Goal: Task Accomplishment & Management: Use online tool/utility

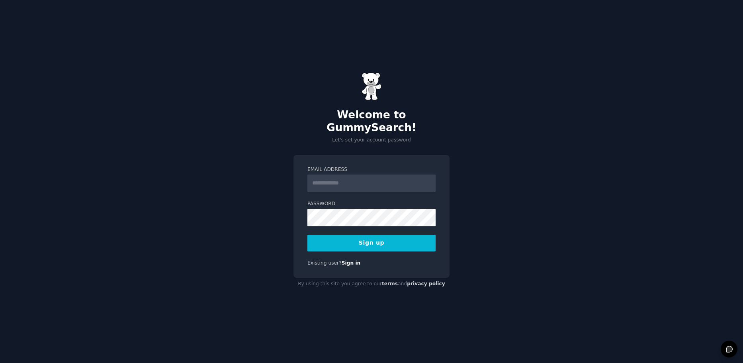
click at [354, 179] on input "Email Address" at bounding box center [371, 183] width 128 height 18
type input "**********"
click at [307, 234] on button "Sign up" at bounding box center [371, 242] width 128 height 17
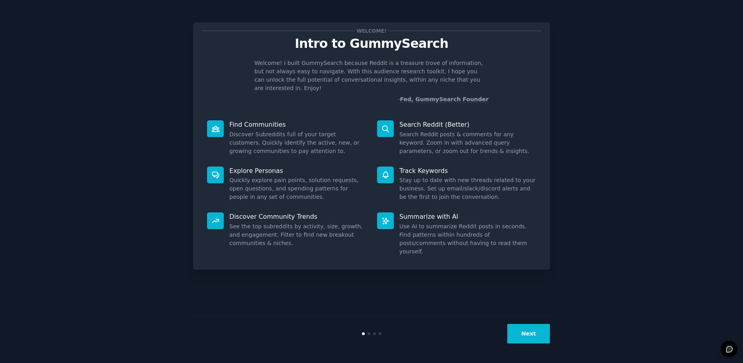
click at [543, 336] on button "Next" at bounding box center [528, 334] width 43 height 20
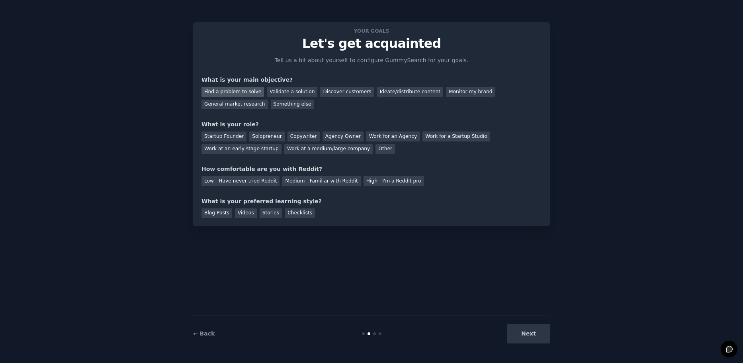
click at [244, 89] on div "Find a problem to solve" at bounding box center [232, 92] width 63 height 10
click at [217, 137] on div "Startup Founder" at bounding box center [223, 136] width 45 height 10
click at [230, 183] on div "Low - Have never tried Reddit" at bounding box center [240, 181] width 78 height 10
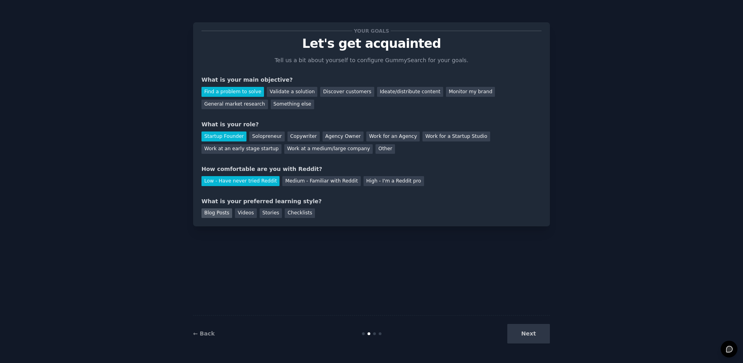
click at [221, 214] on div "Blog Posts" at bounding box center [216, 213] width 31 height 10
click at [525, 332] on button "Next" at bounding box center [528, 334] width 43 height 20
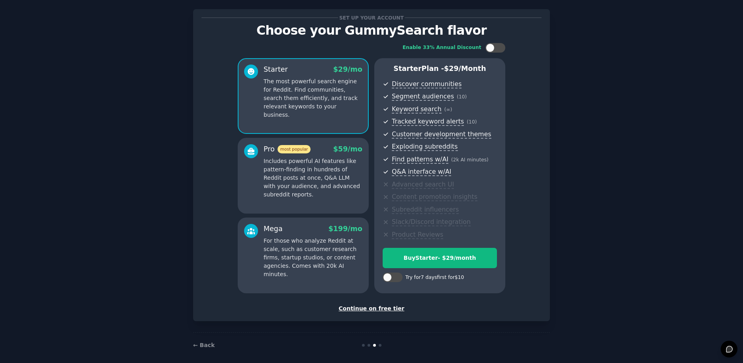
scroll to position [19, 0]
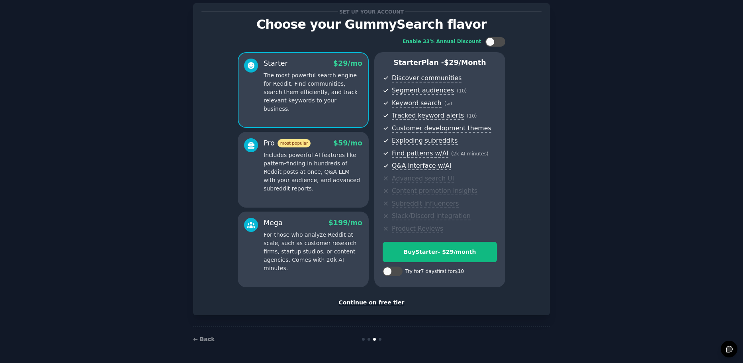
click at [383, 304] on div "Continue on free tier" at bounding box center [371, 302] width 340 height 8
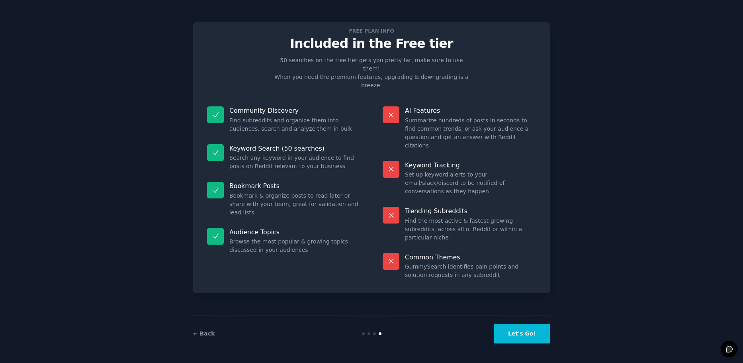
click at [539, 338] on button "Let's Go!" at bounding box center [522, 334] width 56 height 20
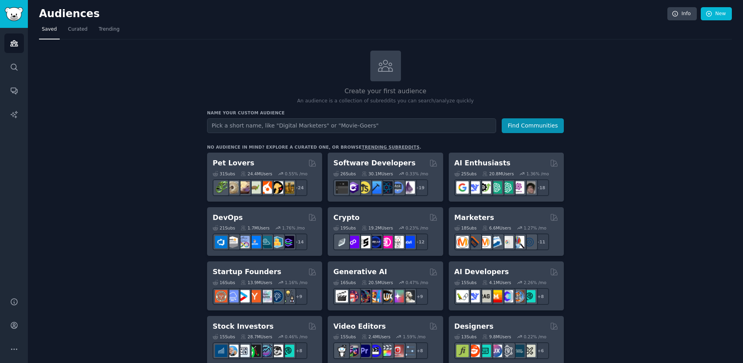
click at [366, 145] on link "trending subreddits" at bounding box center [391, 147] width 58 height 5
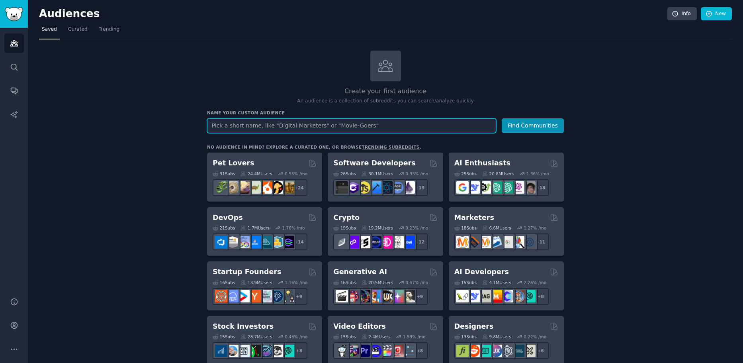
click at [231, 123] on input "text" at bounding box center [351, 125] width 289 height 15
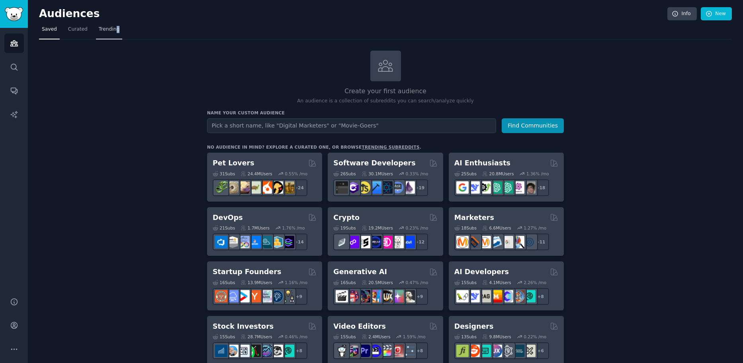
click at [99, 33] on span "Trending" at bounding box center [109, 29] width 21 height 7
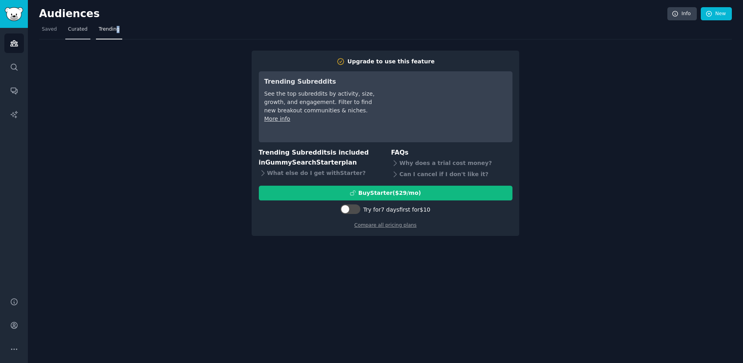
click at [68, 31] on span "Curated" at bounding box center [78, 29] width 20 height 7
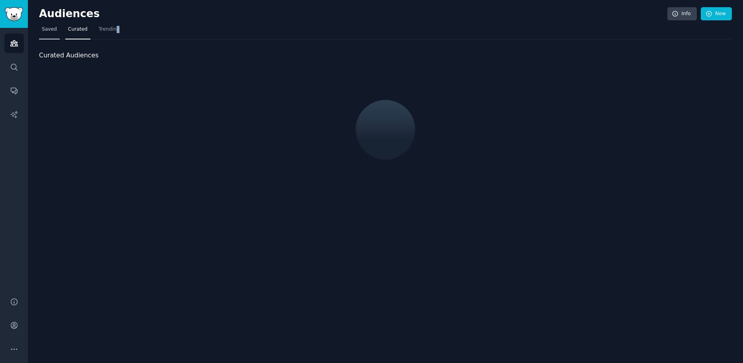
click at [45, 33] on link "Saved" at bounding box center [49, 31] width 21 height 16
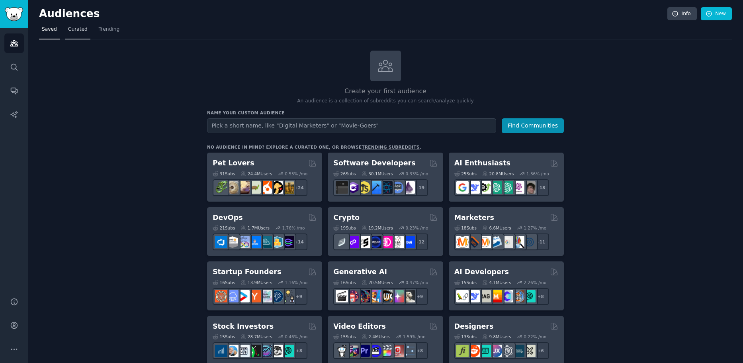
click at [81, 32] on span "Curated" at bounding box center [78, 29] width 20 height 7
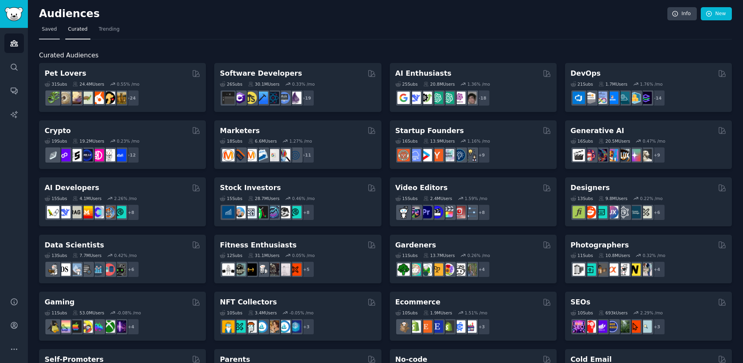
click at [41, 33] on link "Saved" at bounding box center [49, 31] width 21 height 16
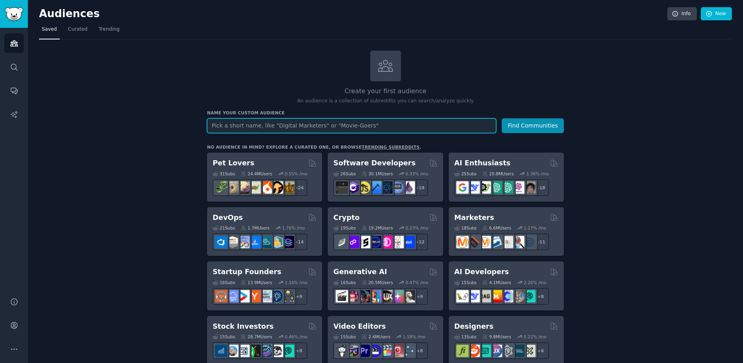
click at [303, 122] on input "text" at bounding box center [351, 125] width 289 height 15
paste input "stories"
type input "stories"
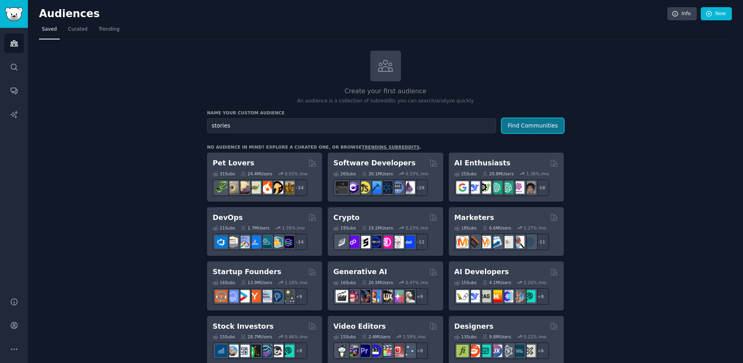
click at [538, 120] on button "Find Communities" at bounding box center [533, 125] width 62 height 15
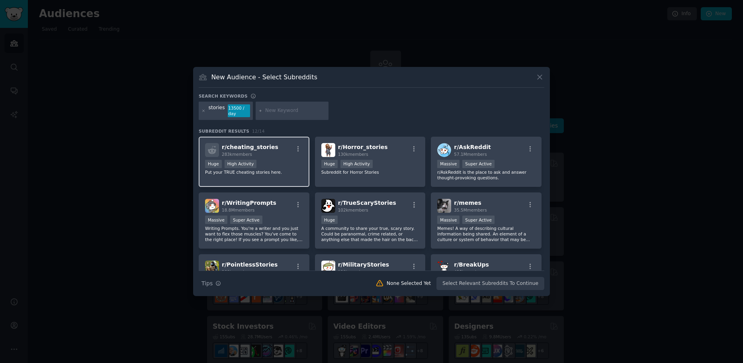
click at [292, 167] on div "Huge High Activity" at bounding box center [254, 165] width 98 height 10
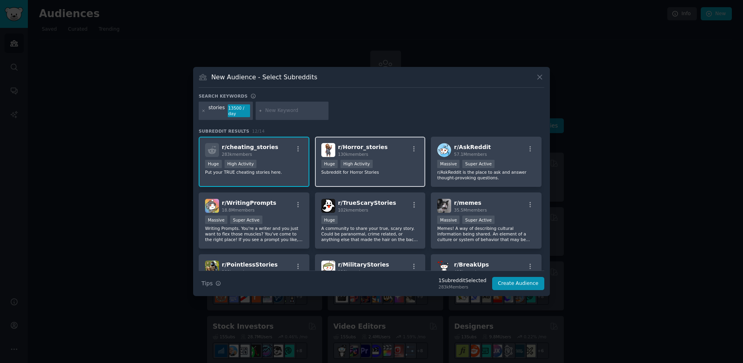
click at [378, 167] on div "Huge High Activity" at bounding box center [370, 165] width 98 height 10
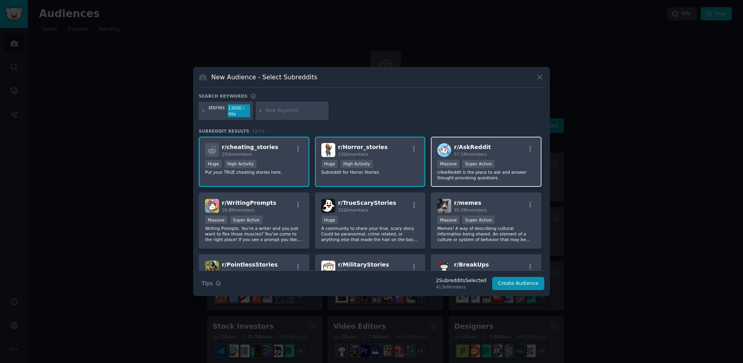
click at [492, 167] on div "Massive Super Active" at bounding box center [486, 165] width 98 height 10
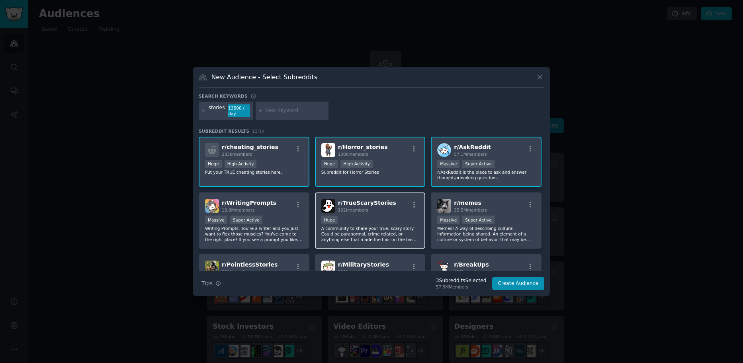
drag, startPoint x: 371, startPoint y: 223, endPoint x: 372, endPoint y: 219, distance: 4.7
click at [371, 221] on div "Huge" at bounding box center [370, 220] width 98 height 10
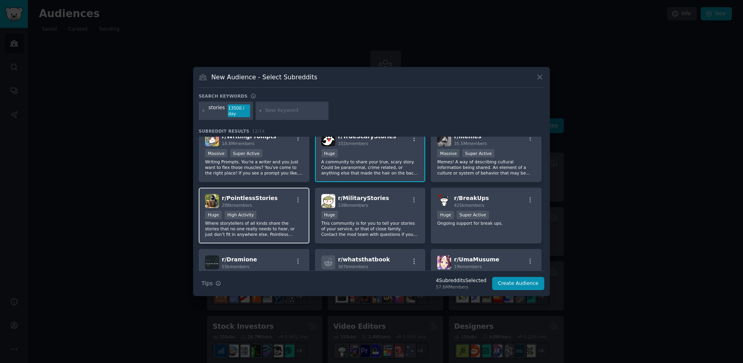
scroll to position [80, 0]
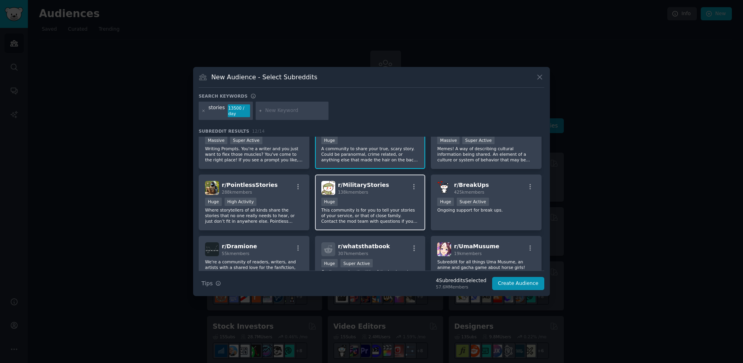
click at [398, 196] on div "r/ MilitaryStories 138k members Huge This community is for you to tell your sto…" at bounding box center [370, 202] width 111 height 56
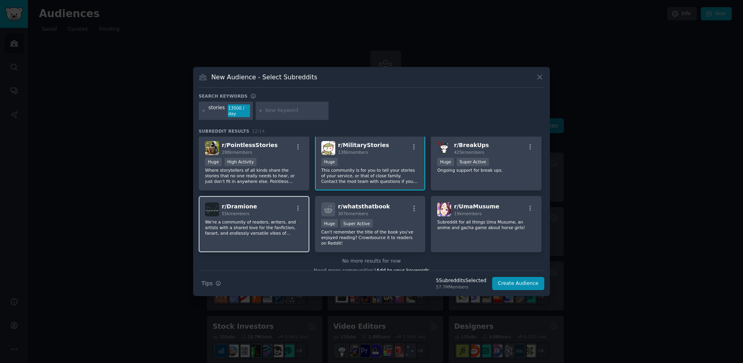
scroll to position [123, 0]
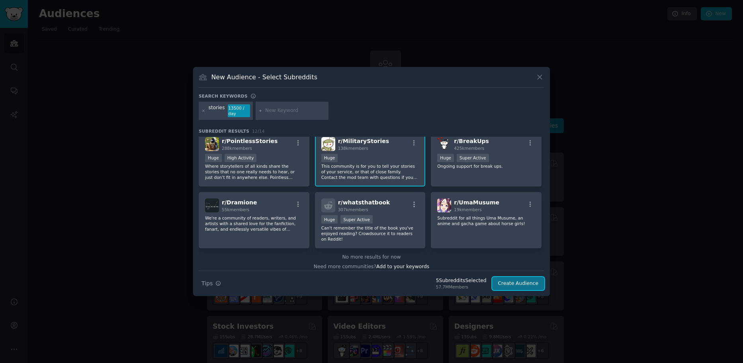
click at [526, 287] on button "Create Audience" at bounding box center [518, 284] width 53 height 14
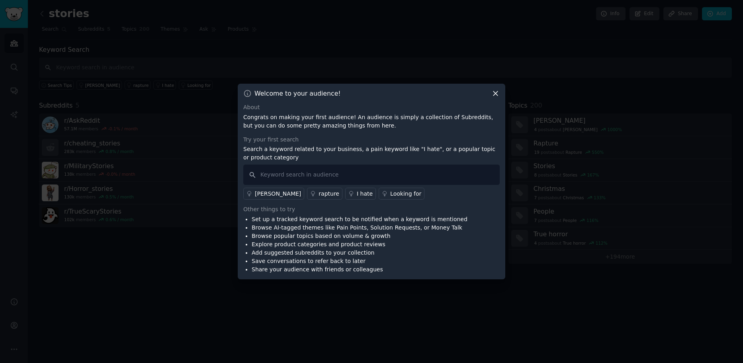
click at [500, 94] on div "Welcome to your audience! About Congrats on making your first audience! An audi…" at bounding box center [372, 181] width 268 height 195
click at [496, 94] on icon at bounding box center [495, 94] width 4 height 4
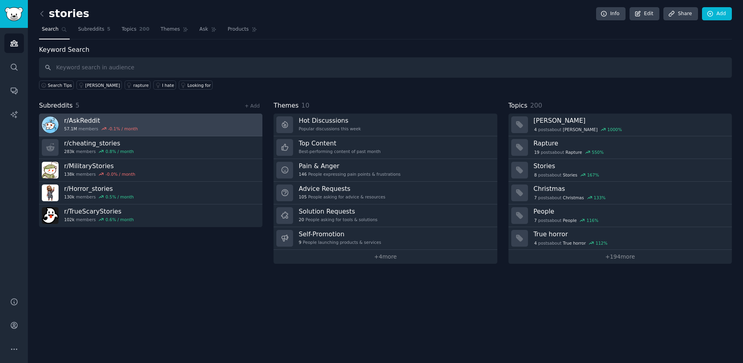
click at [152, 131] on link "r/ AskReddit 57.1M members -0.1 % / month" at bounding box center [150, 124] width 223 height 23
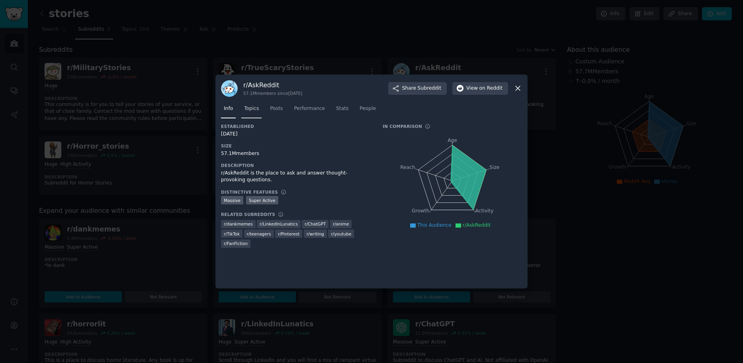
click at [256, 108] on span "Topics" at bounding box center [251, 108] width 15 height 7
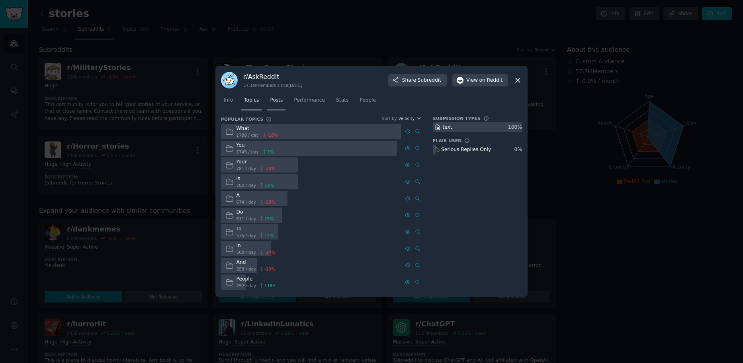
click at [276, 98] on span "Posts" at bounding box center [276, 100] width 13 height 7
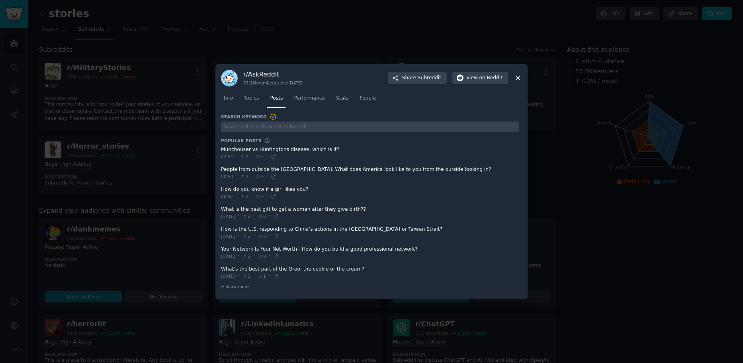
click at [519, 77] on icon at bounding box center [518, 78] width 4 height 4
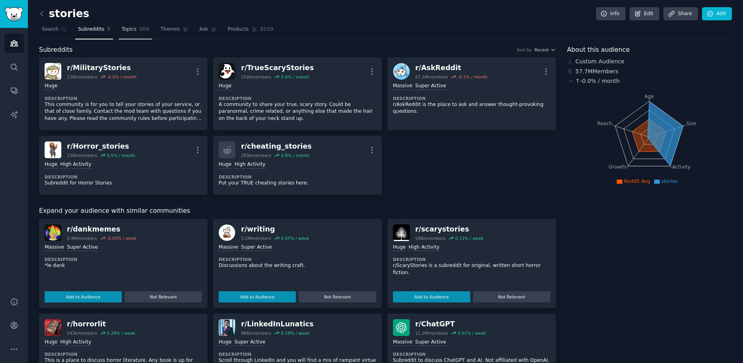
click at [126, 31] on span "Topics" at bounding box center [128, 29] width 15 height 7
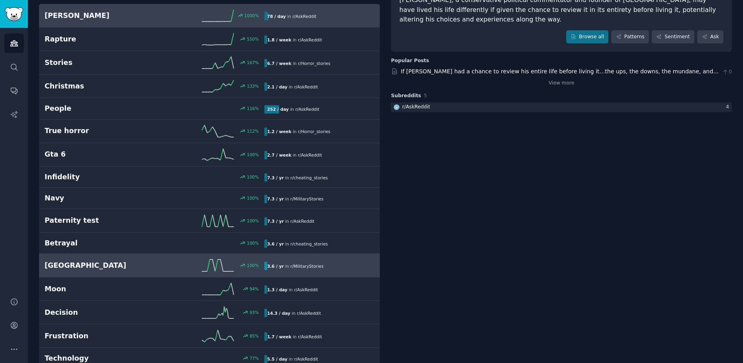
scroll to position [80, 0]
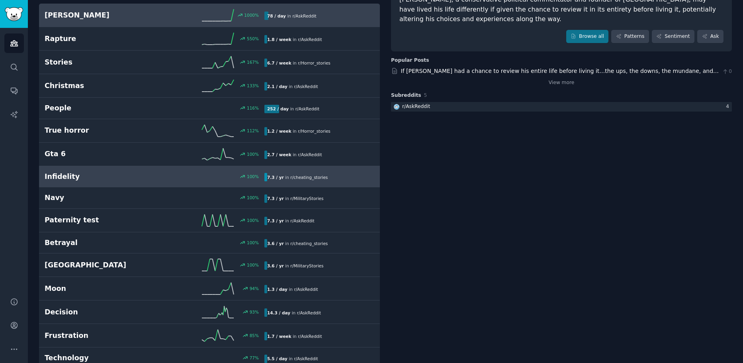
click at [98, 183] on link "Infidelity 100 % 7.3 / yr in r/ cheating_stories" at bounding box center [209, 176] width 341 height 21
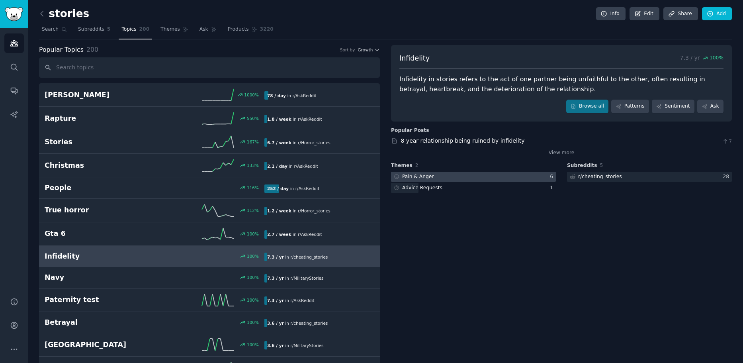
click at [476, 176] on div at bounding box center [473, 177] width 165 height 10
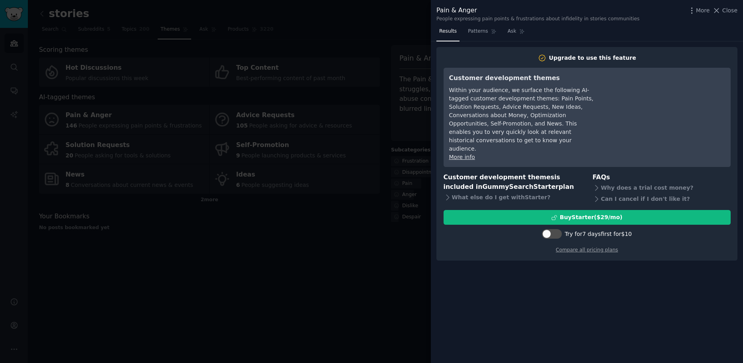
click at [420, 141] on div at bounding box center [371, 181] width 743 height 363
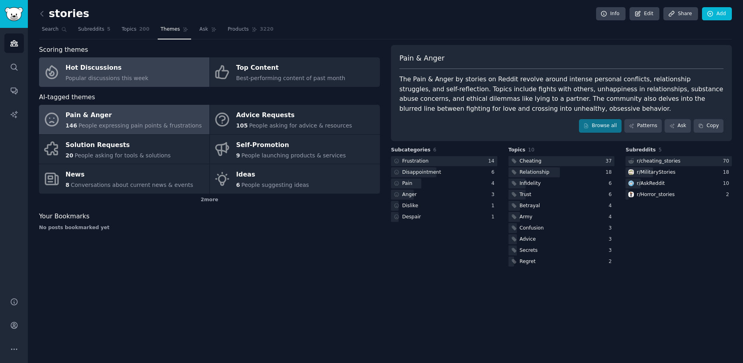
click at [115, 70] on div "Hot Discussions" at bounding box center [107, 68] width 83 height 13
